Goal: Navigation & Orientation: Find specific page/section

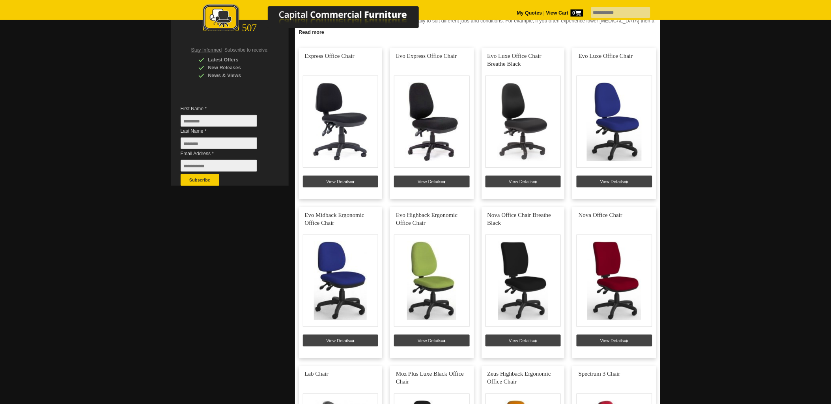
scroll to position [44, 0]
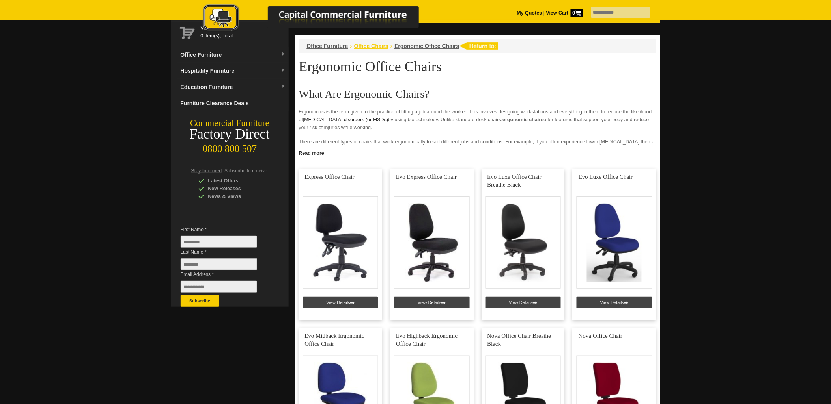
click at [380, 43] on span "Office Chairs" at bounding box center [371, 46] width 34 height 6
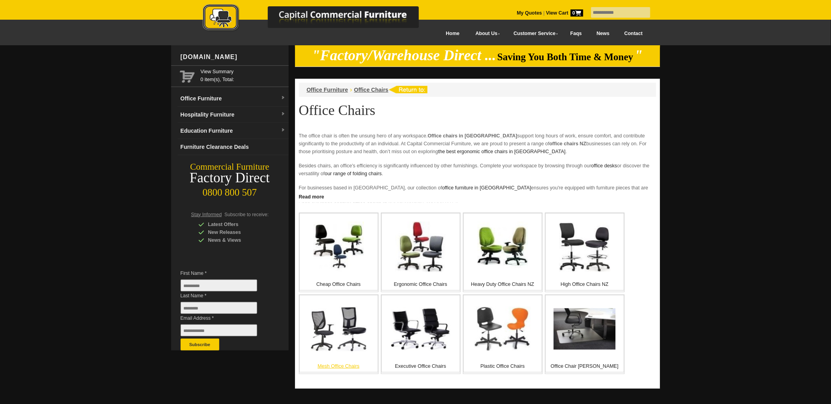
click at [349, 334] on img at bounding box center [339, 329] width 56 height 45
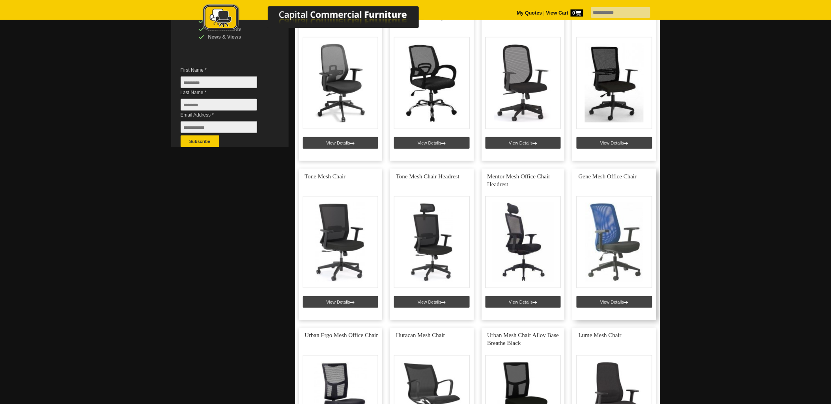
scroll to position [88, 0]
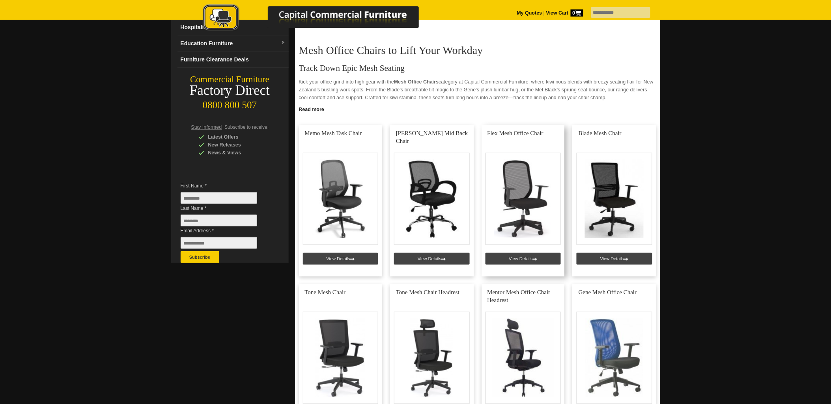
click at [521, 223] on link at bounding box center [523, 200] width 84 height 151
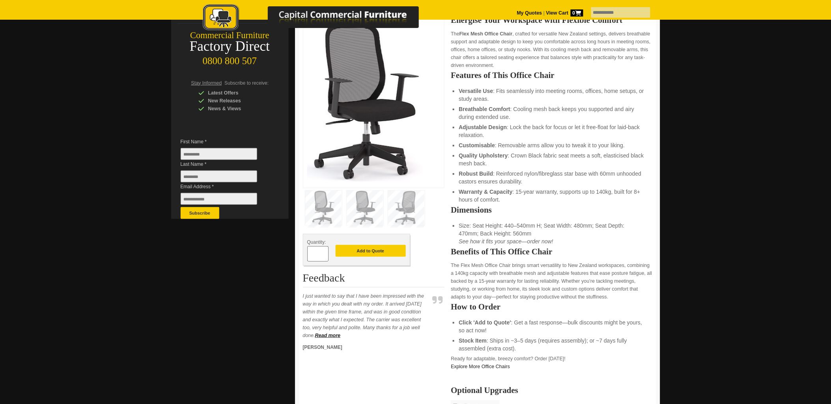
scroll to position [131, 0]
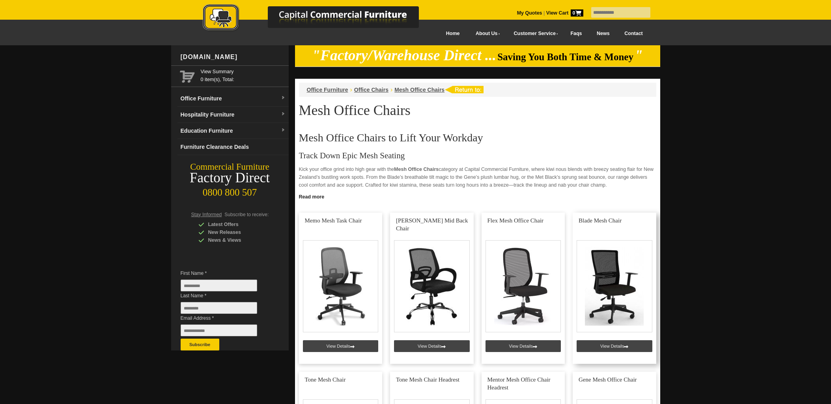
scroll to position [88, 0]
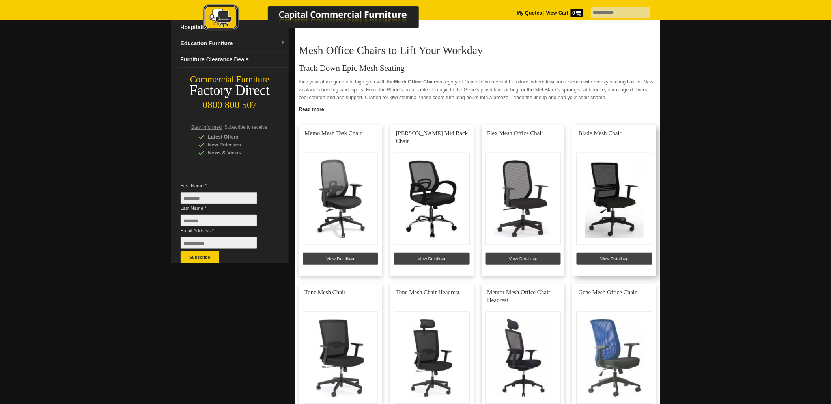
click at [617, 216] on link at bounding box center [614, 200] width 84 height 151
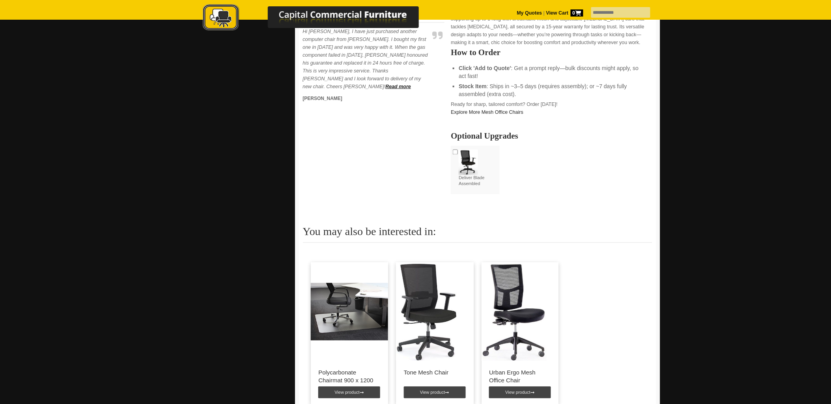
scroll to position [613, 0]
